Goal: Find specific fact: Find specific fact

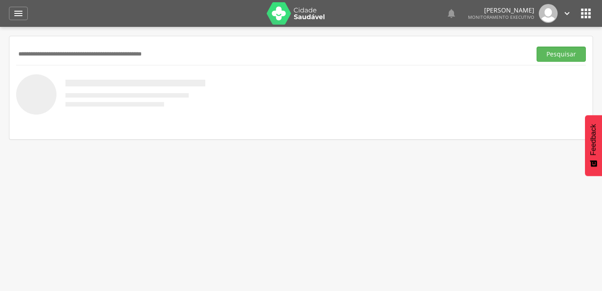
click at [103, 55] on input "text" at bounding box center [271, 54] width 511 height 15
type input "**********"
click at [536, 47] on button "Pesquisar" at bounding box center [560, 54] width 49 height 15
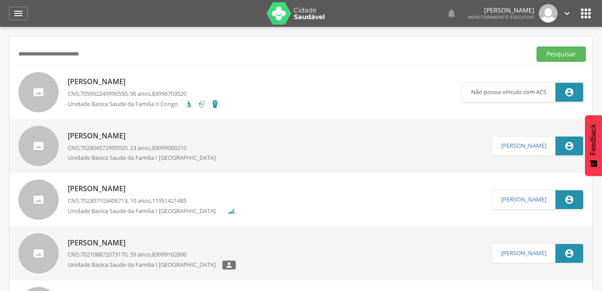
click at [170, 186] on p "[PERSON_NAME]" at bounding box center [152, 189] width 168 height 10
type input "**********"
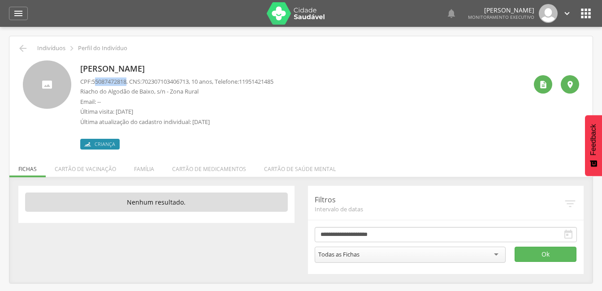
drag, startPoint x: 129, startPoint y: 82, endPoint x: 96, endPoint y: 82, distance: 32.7
click at [96, 82] on span "55087472818" at bounding box center [109, 81] width 34 height 8
click at [95, 82] on span "55087472818" at bounding box center [109, 81] width 34 height 8
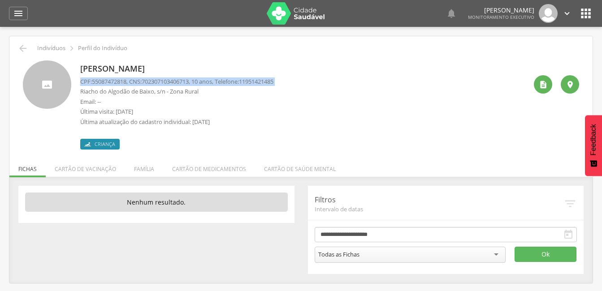
click at [95, 82] on span "55087472818" at bounding box center [109, 81] width 34 height 8
click at [93, 82] on span "55087472818" at bounding box center [109, 81] width 34 height 8
drag, startPoint x: 93, startPoint y: 82, endPoint x: 130, endPoint y: 82, distance: 37.2
click at [130, 82] on p "CPF: 55087472818 , CNS: [PHONE_NUMBER] , 10 anos, Telefone: [PHONE_NUMBER]" at bounding box center [176, 81] width 193 height 9
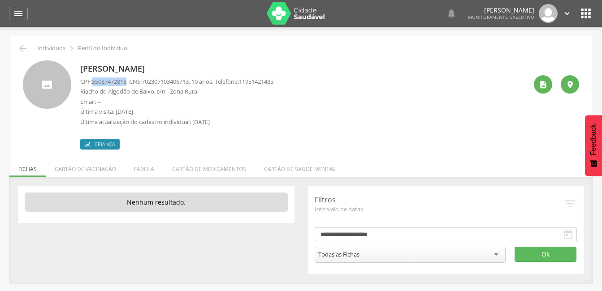
copy span "55087472818"
click at [202, 118] on p "Última atualização do cadastro individual: [DATE]" at bounding box center [176, 122] width 193 height 9
